Goal: Task Accomplishment & Management: Use online tool/utility

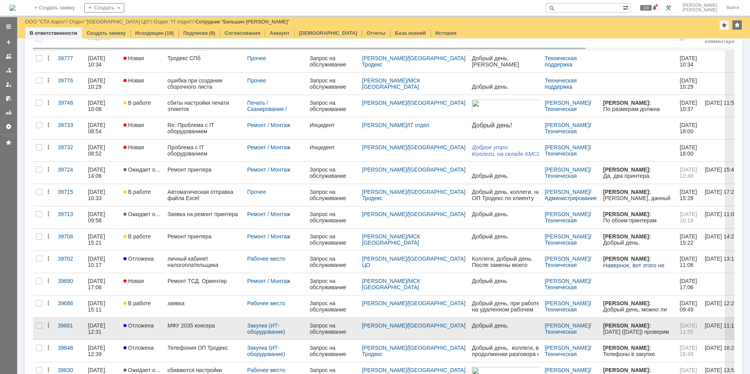
scroll to position [116, 0]
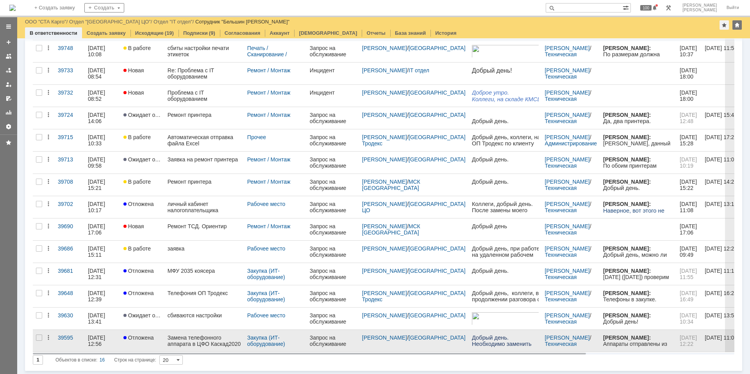
click at [196, 343] on div "Замена телефонного аппарата в ЦФО Каскад2020" at bounding box center [204, 340] width 73 height 13
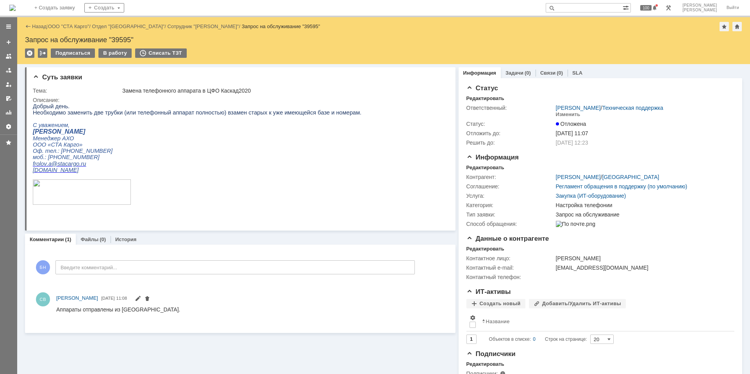
click at [16, 5] on img at bounding box center [12, 8] width 6 height 6
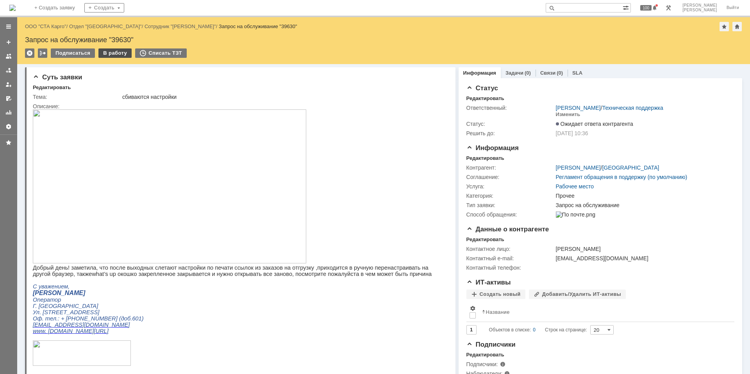
click at [118, 55] on div "В работу" at bounding box center [114, 52] width 33 height 9
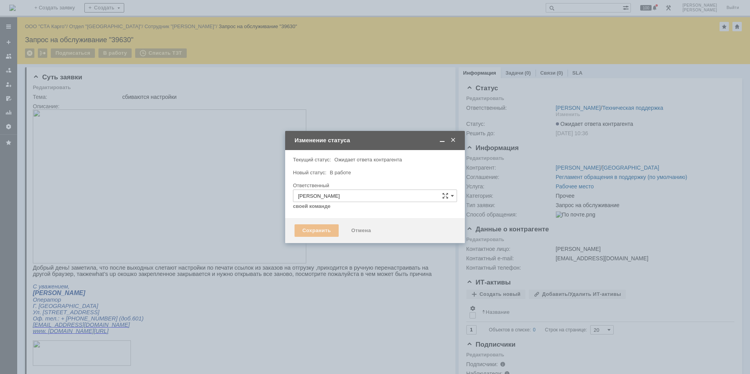
type input "Прочее"
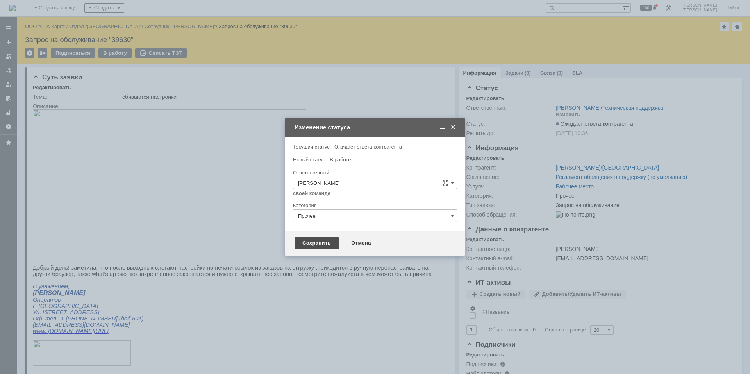
click at [310, 243] on div "Сохранить" at bounding box center [317, 243] width 44 height 13
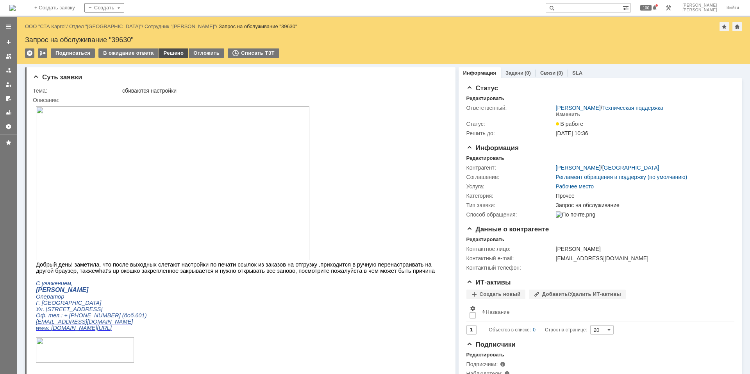
click at [170, 54] on div "Решено" at bounding box center [174, 52] width 30 height 9
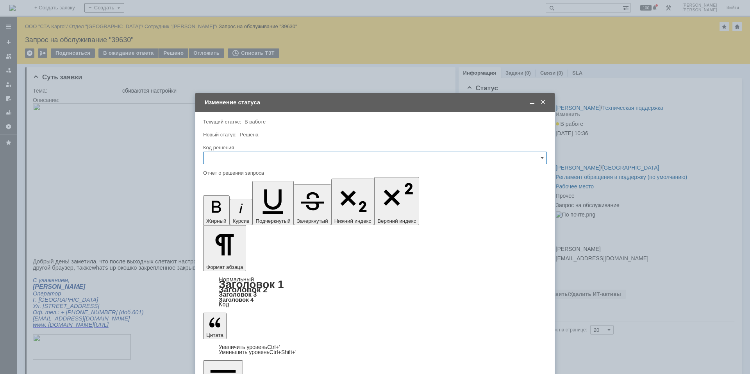
click at [302, 162] on input "text" at bounding box center [375, 158] width 344 height 13
click at [277, 225] on span "Не воспроизводится" at bounding box center [375, 224] width 334 height 6
type input "Не воспроизводится"
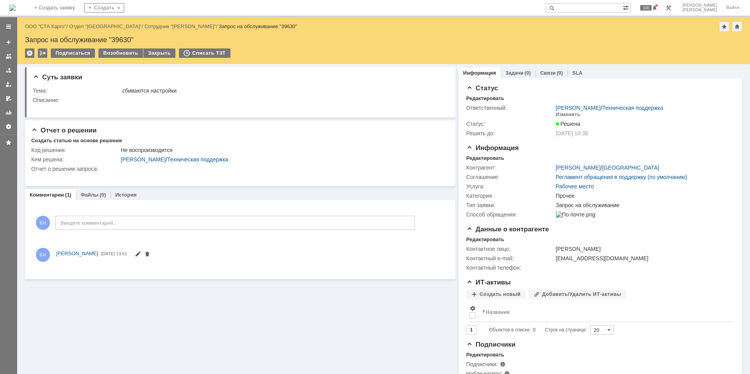
click at [16, 8] on img at bounding box center [12, 8] width 6 height 6
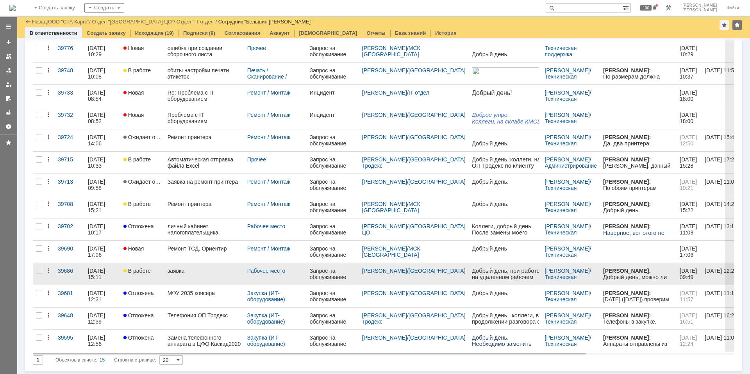
click at [157, 270] on div "В работе" at bounding box center [142, 271] width 38 height 6
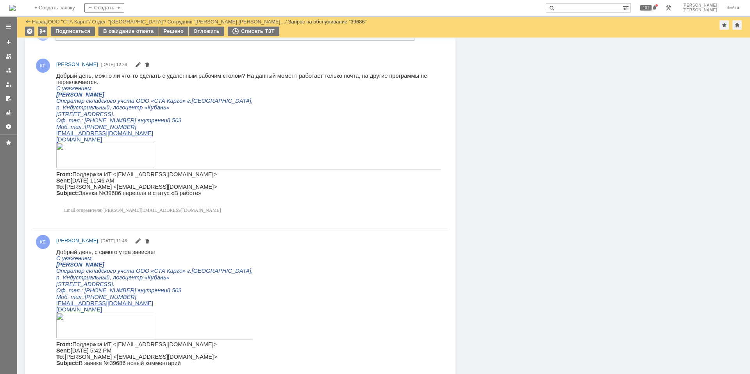
click at [170, 41] on div "БН Введите комментарий..." at bounding box center [224, 34] width 382 height 36
click at [174, 30] on div "Решено" at bounding box center [174, 31] width 30 height 9
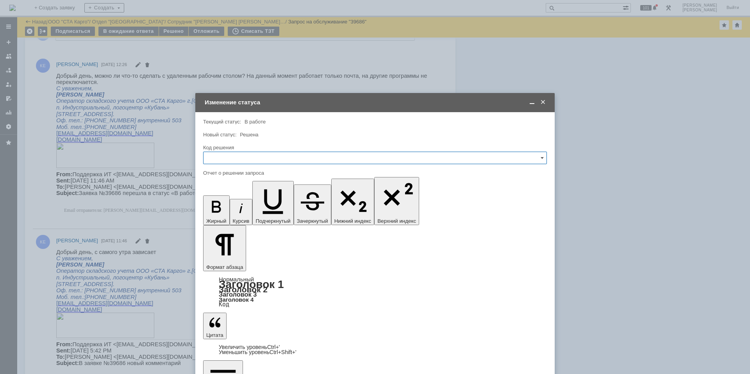
click at [279, 158] on input "text" at bounding box center [375, 158] width 344 height 13
click at [246, 260] on span "Решено" at bounding box center [375, 262] width 334 height 6
type input "Решено"
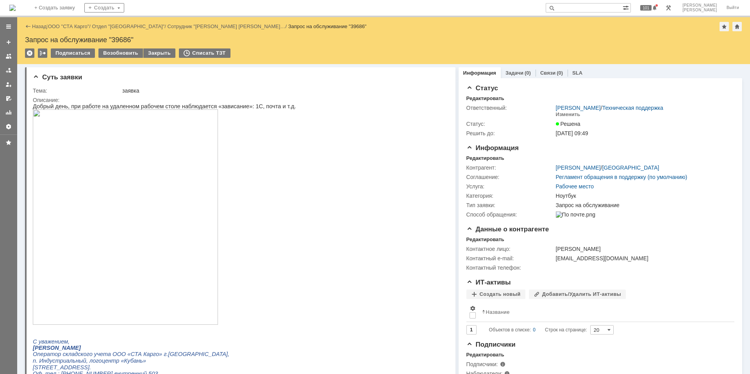
click at [16, 5] on img at bounding box center [12, 8] width 6 height 6
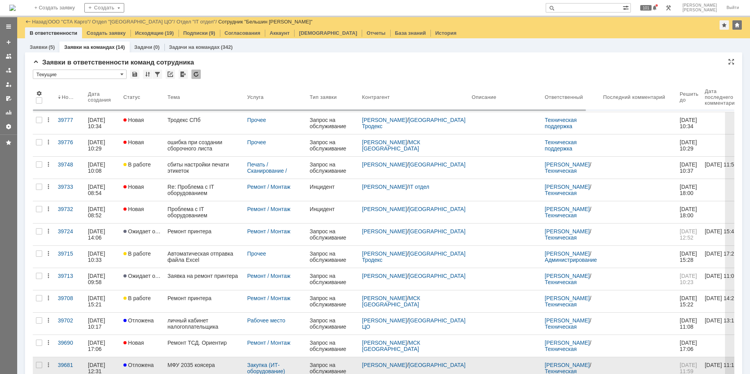
scroll to position [72, 0]
